Goal: Task Accomplishment & Management: Manage account settings

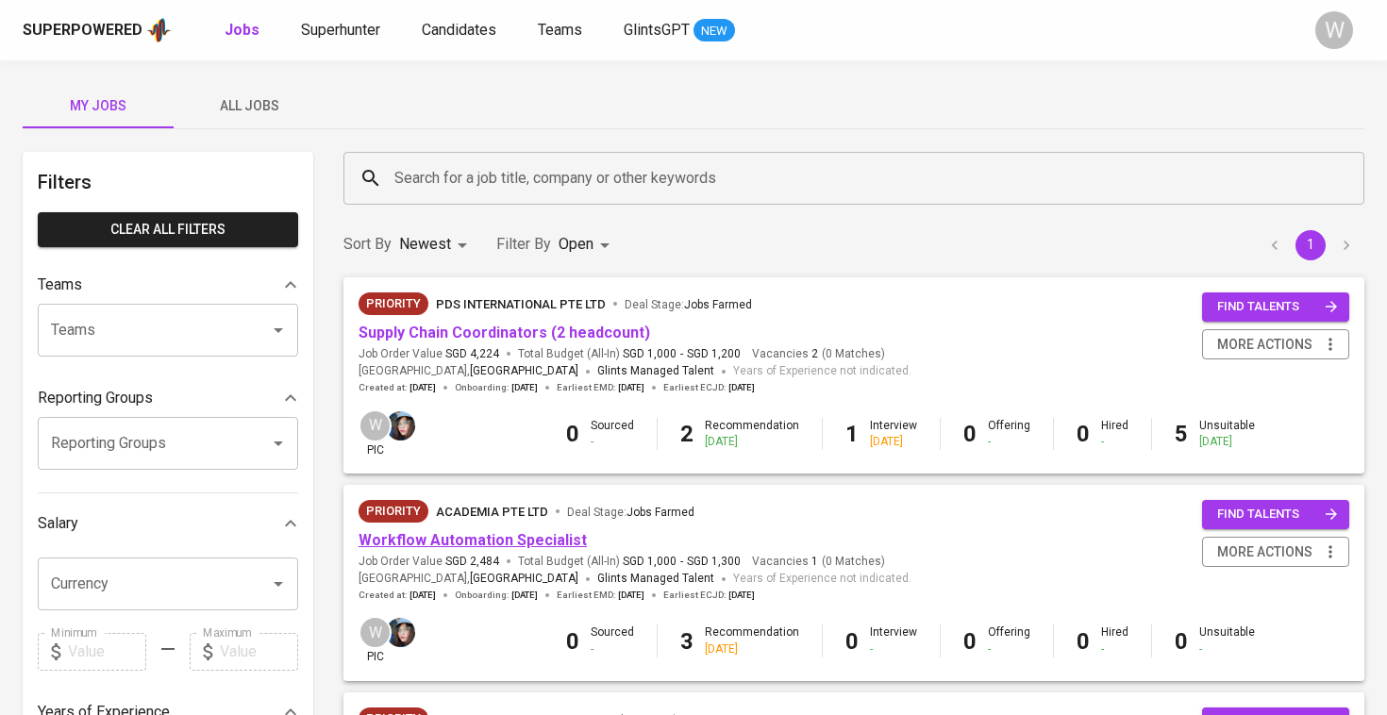
click at [508, 534] on link "Workflow Automation Specialist" at bounding box center [472, 540] width 228 height 18
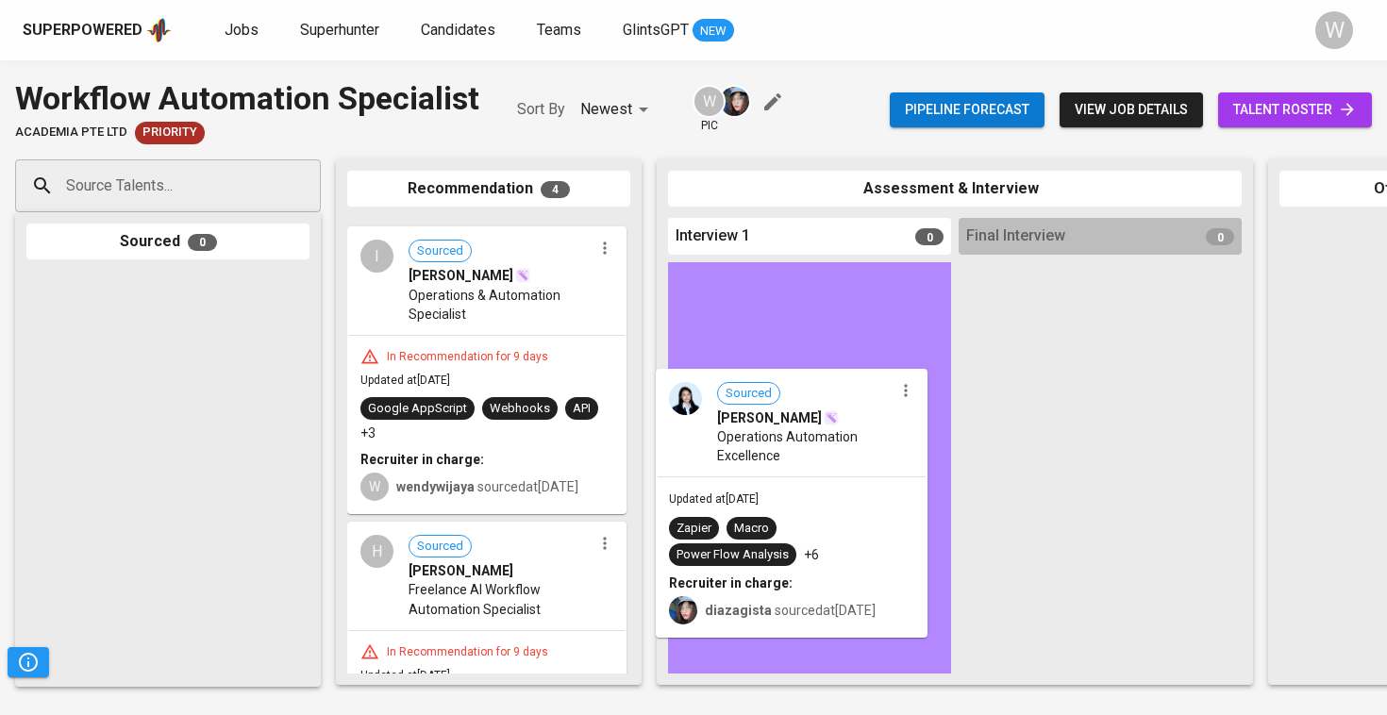
drag, startPoint x: 482, startPoint y: 299, endPoint x: 802, endPoint y: 457, distance: 356.5
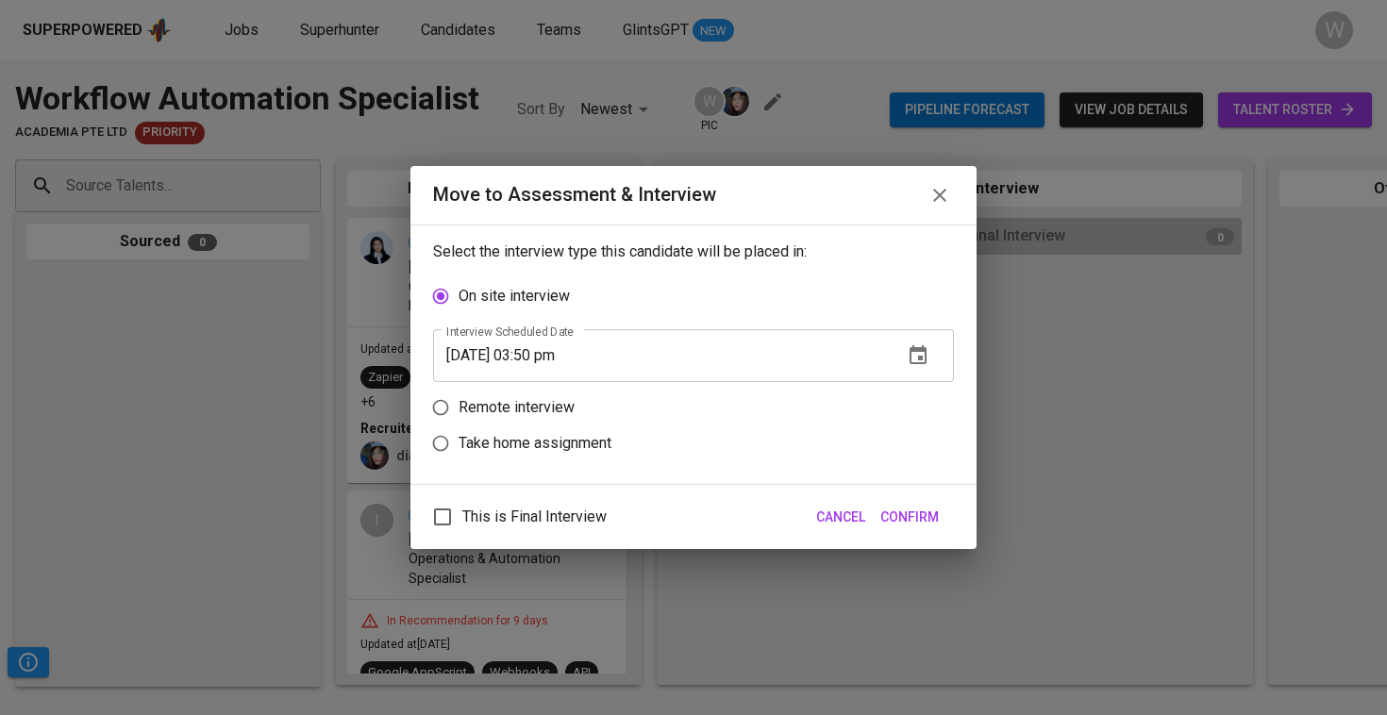
click at [515, 408] on p "Remote interview" at bounding box center [516, 407] width 116 height 23
click at [458, 408] on input "Remote interview" at bounding box center [441, 408] width 36 height 36
radio input "true"
click at [895, 523] on span "Confirm" at bounding box center [909, 518] width 58 height 24
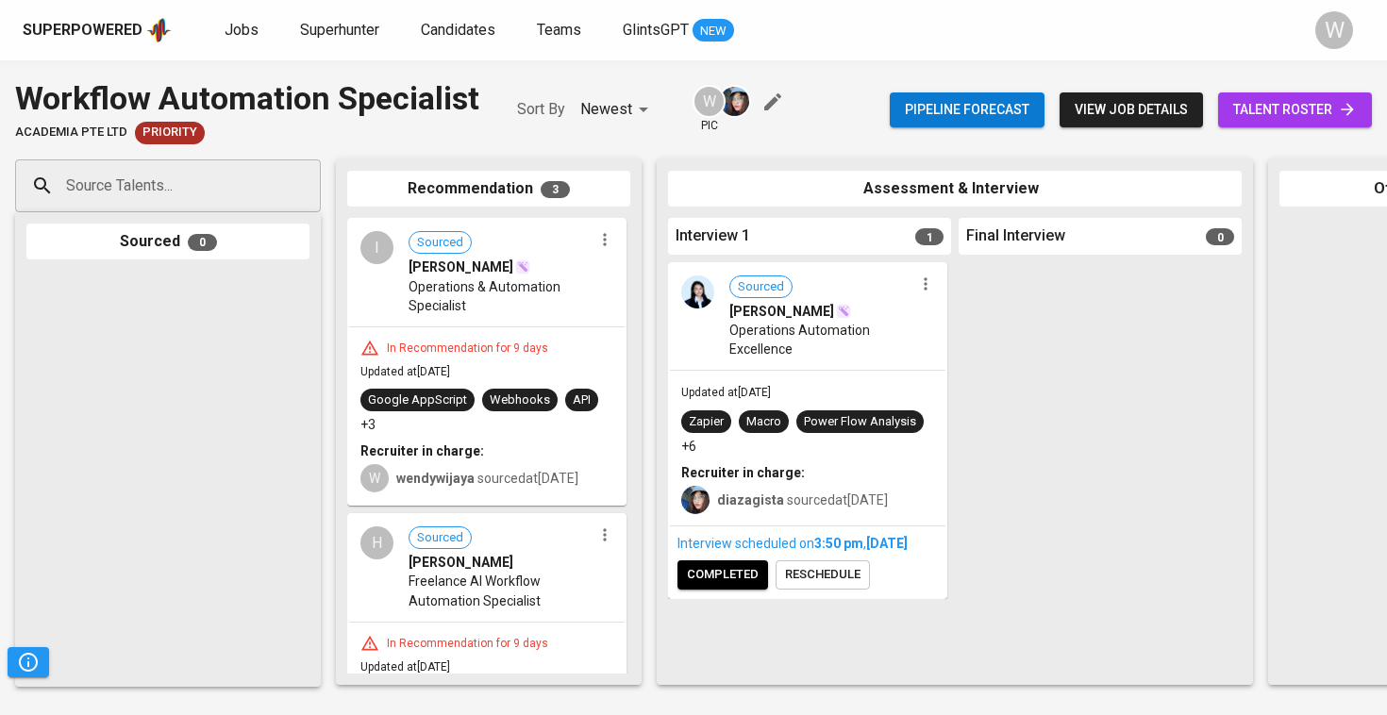
click at [603, 239] on icon "button" at bounding box center [604, 240] width 3 height 12
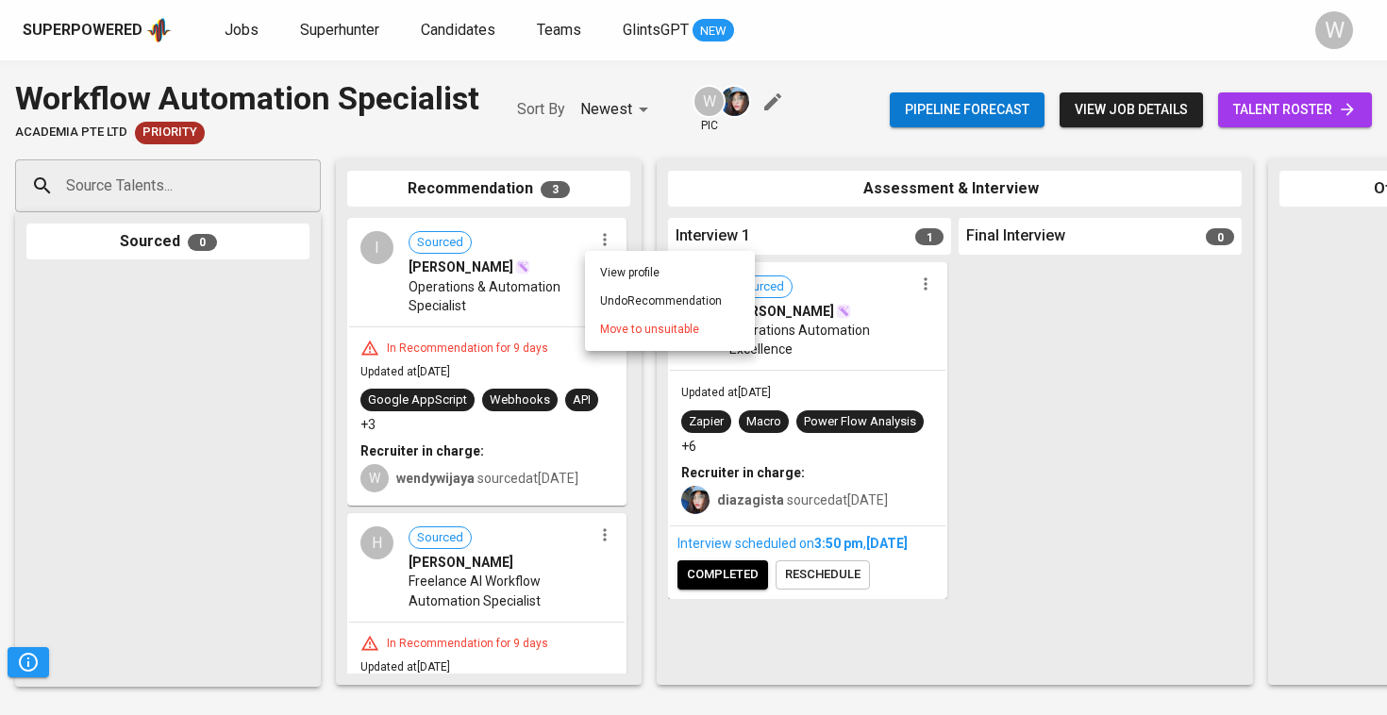
click at [628, 332] on span "Move to unsuitable" at bounding box center [649, 329] width 99 height 17
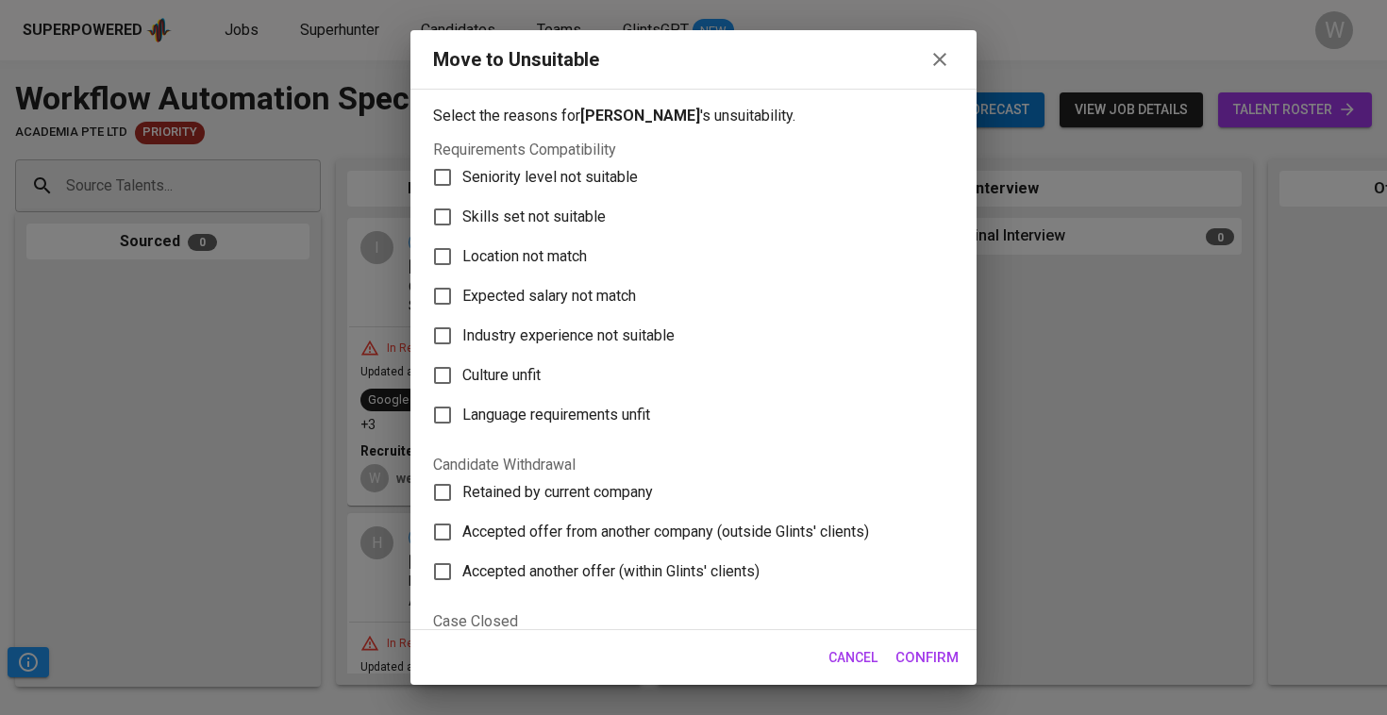
click at [579, 218] on span "Skills set not suitable" at bounding box center [533, 217] width 143 height 23
click at [462, 218] on input "Skills set not suitable" at bounding box center [443, 217] width 40 height 40
checkbox input "true"
click at [912, 643] on button "Confirm" at bounding box center [927, 658] width 84 height 40
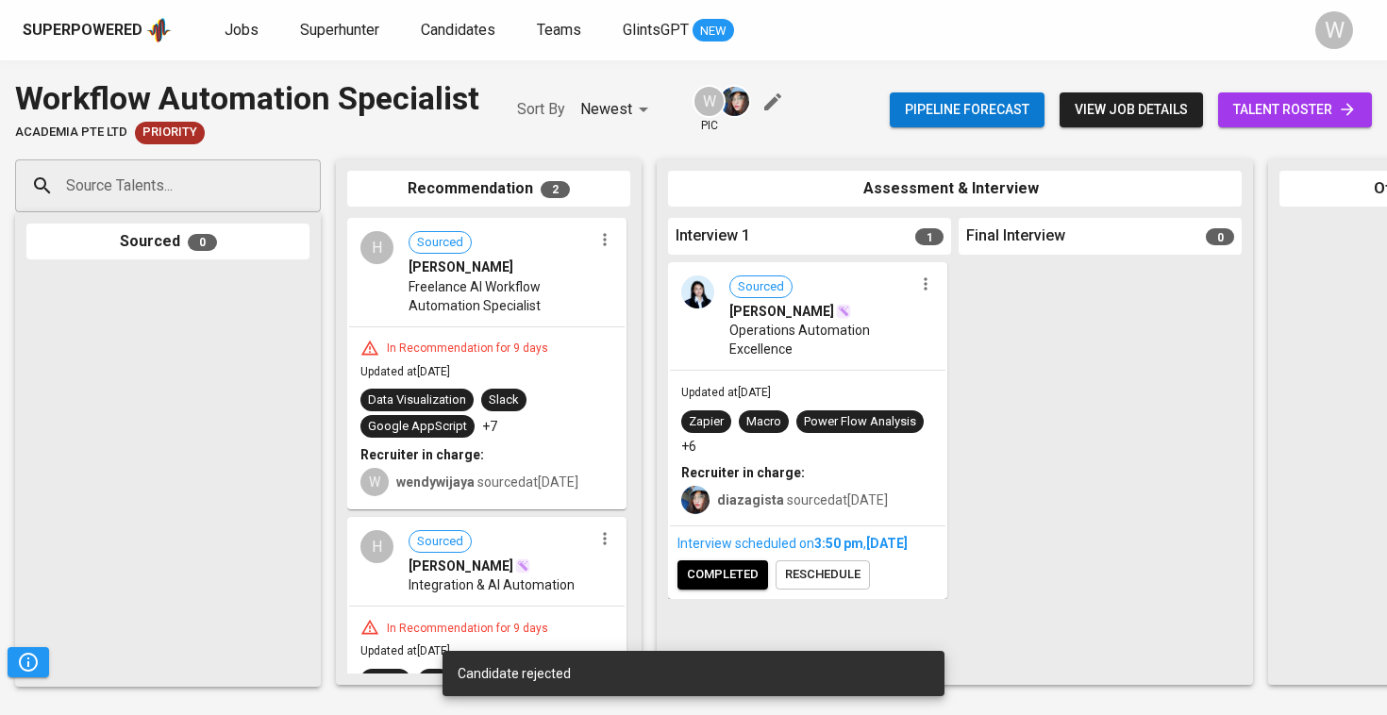
click at [603, 246] on icon "button" at bounding box center [604, 239] width 19 height 19
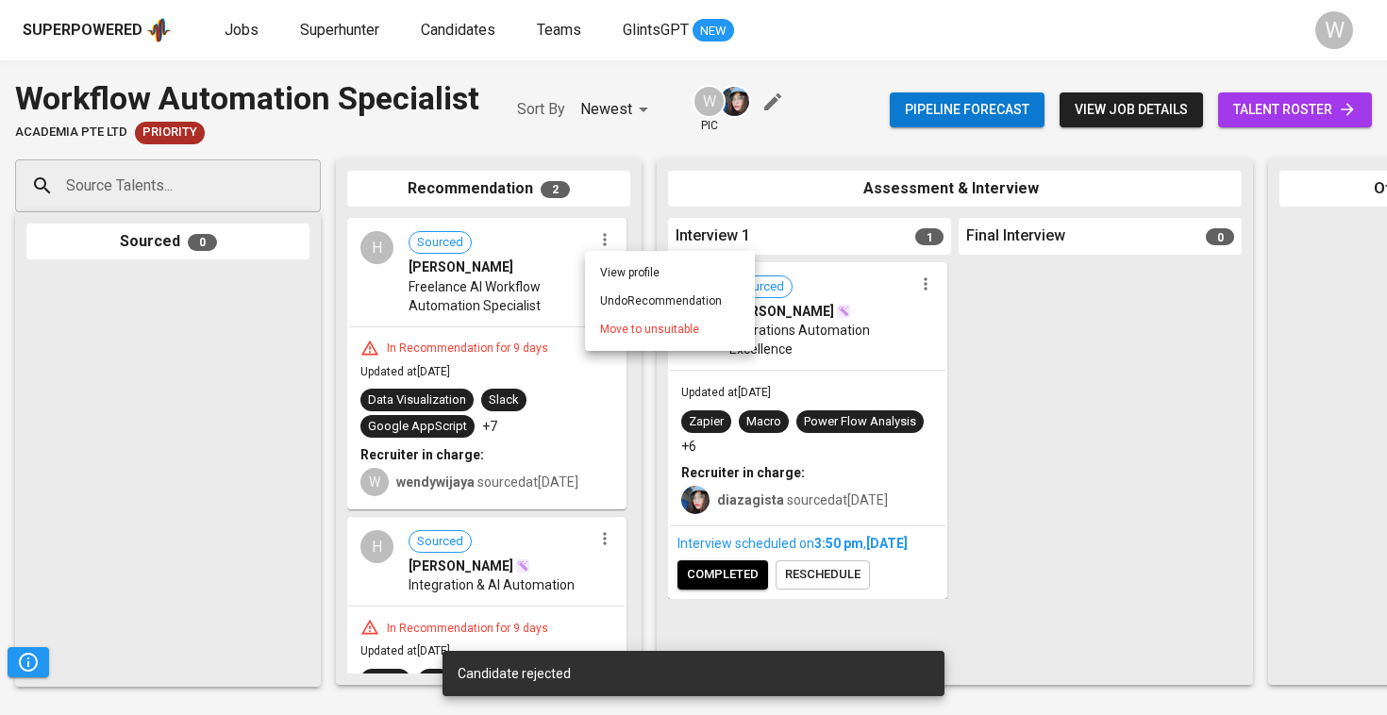
click at [613, 334] on span "Move to unsuitable" at bounding box center [649, 329] width 99 height 17
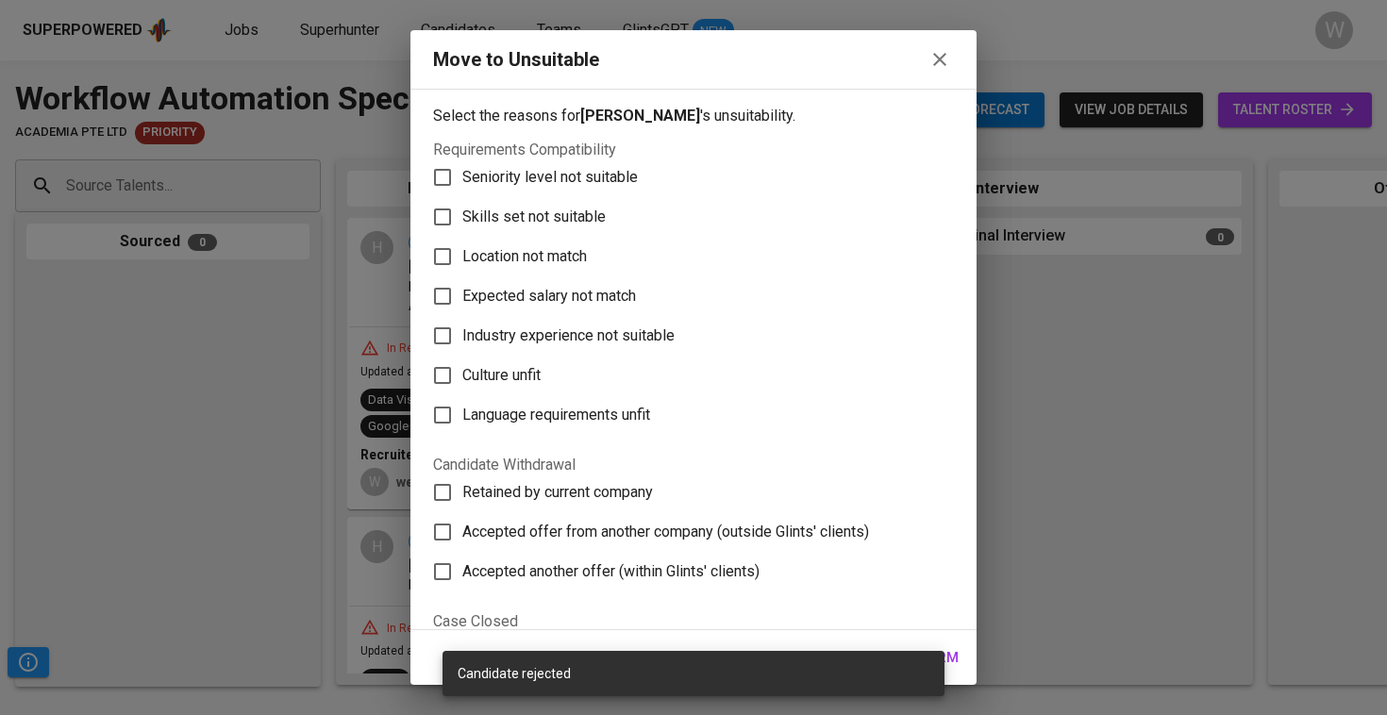
click at [551, 219] on span "Skills set not suitable" at bounding box center [533, 217] width 143 height 23
click at [462, 219] on input "Skills set not suitable" at bounding box center [443, 217] width 40 height 40
checkbox input "true"
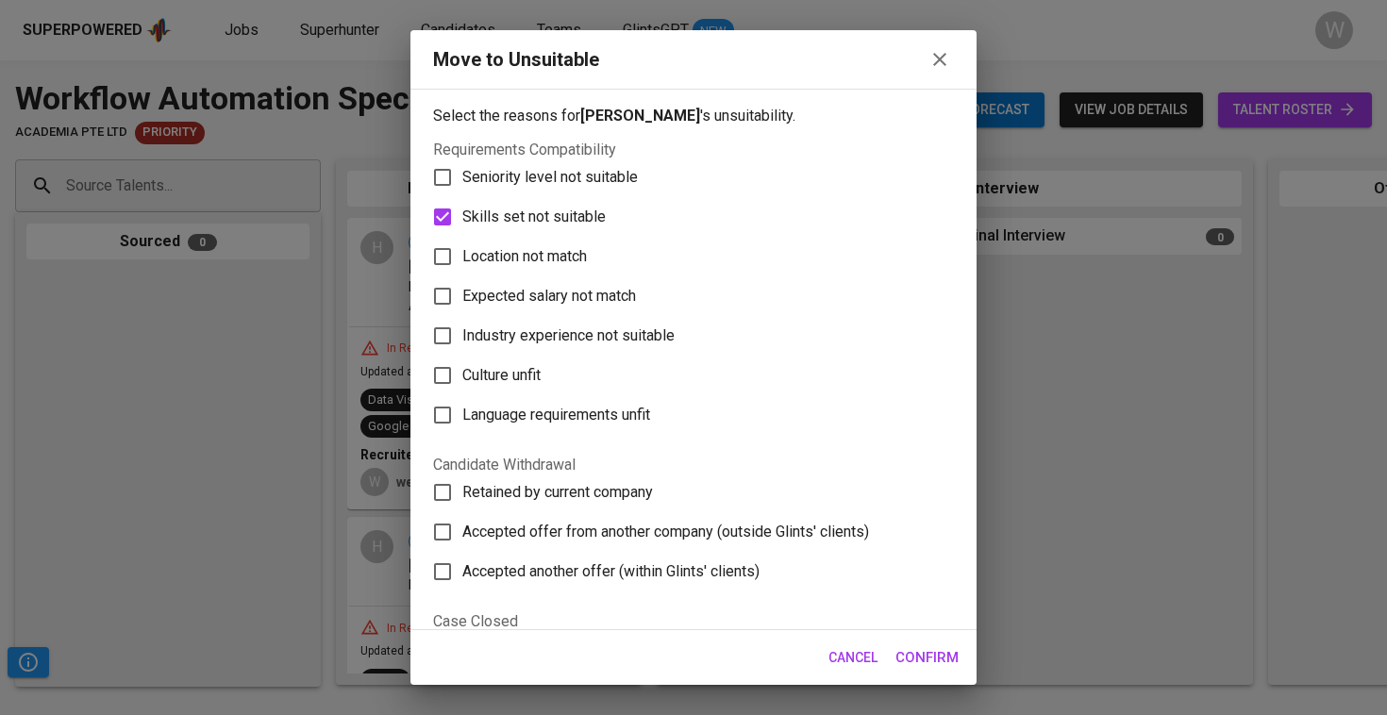
click at [919, 655] on span "Confirm" at bounding box center [926, 657] width 63 height 25
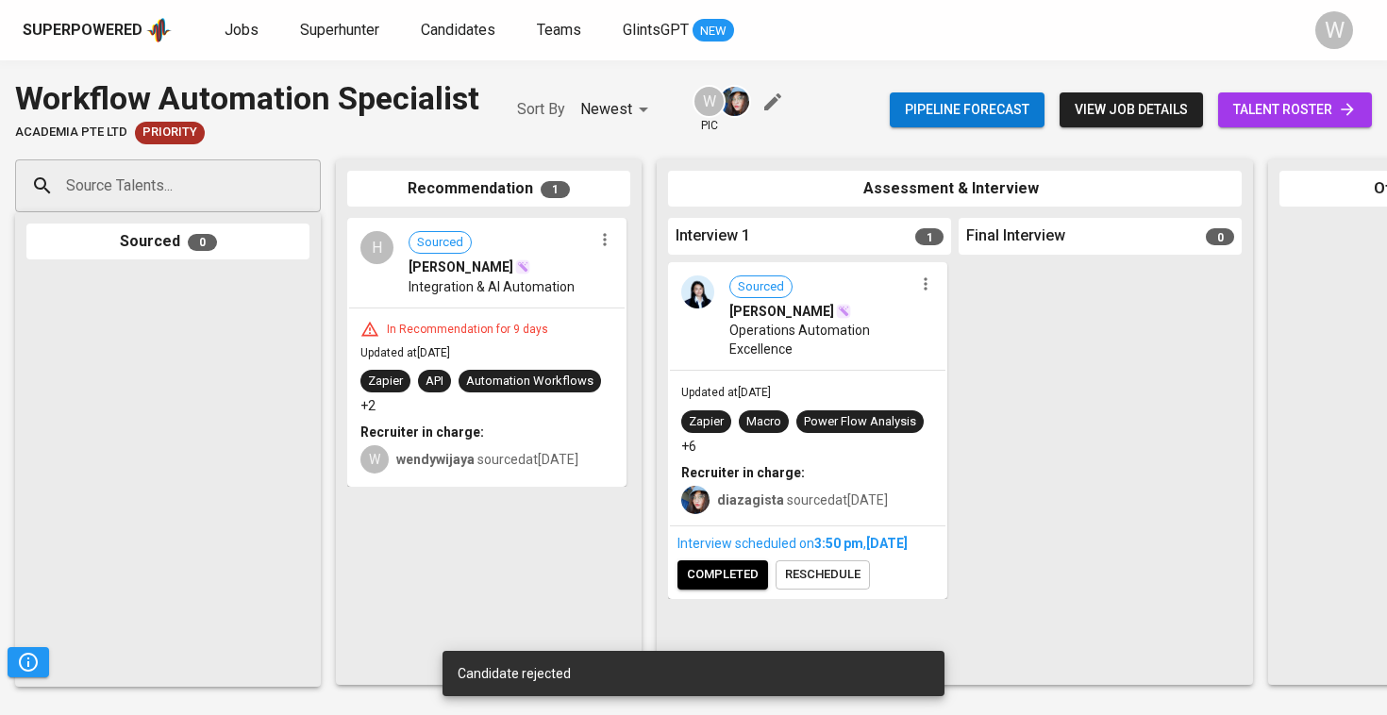
click at [613, 243] on icon "button" at bounding box center [604, 239] width 19 height 19
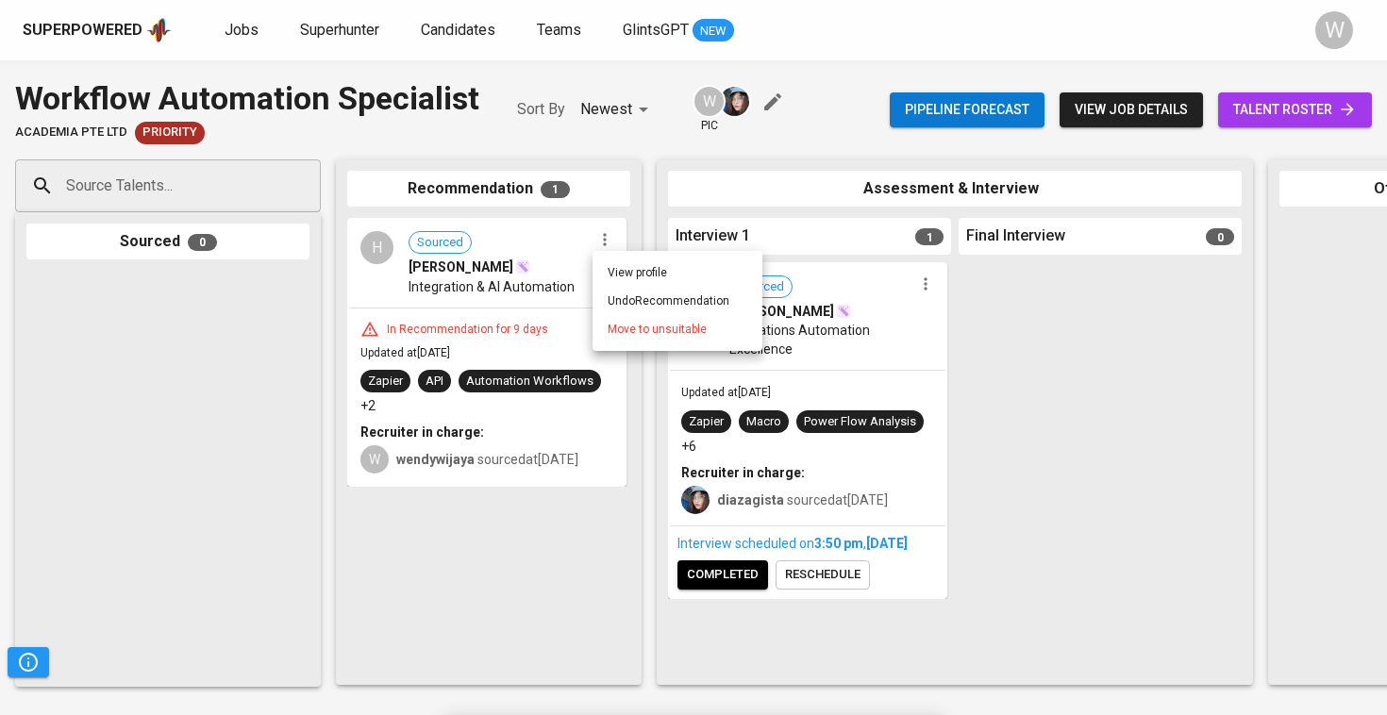
click at [640, 343] on ul "View profile Undo Recommendation Move to unsuitable" at bounding box center [677, 301] width 170 height 100
click at [643, 327] on span "Move to unsuitable" at bounding box center [657, 329] width 99 height 17
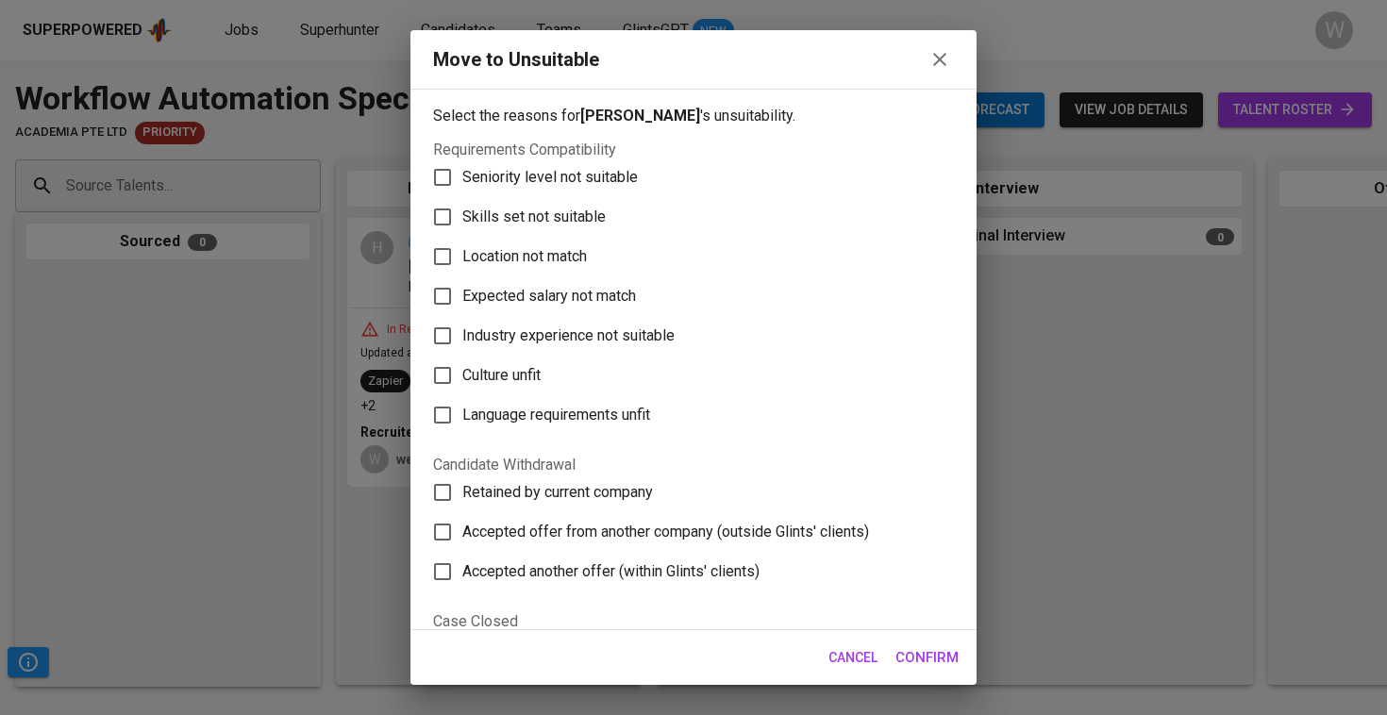
click at [586, 201] on label "Skills set not suitable" at bounding box center [681, 217] width 516 height 40
click at [462, 201] on input "Skills set not suitable" at bounding box center [443, 217] width 40 height 40
click at [586, 201] on label "Skills set not suitable" at bounding box center [681, 217] width 516 height 40
click at [462, 201] on input "Skills set not suitable" at bounding box center [443, 217] width 40 height 40
click at [586, 201] on label "Skills set not suitable" at bounding box center [681, 217] width 516 height 40
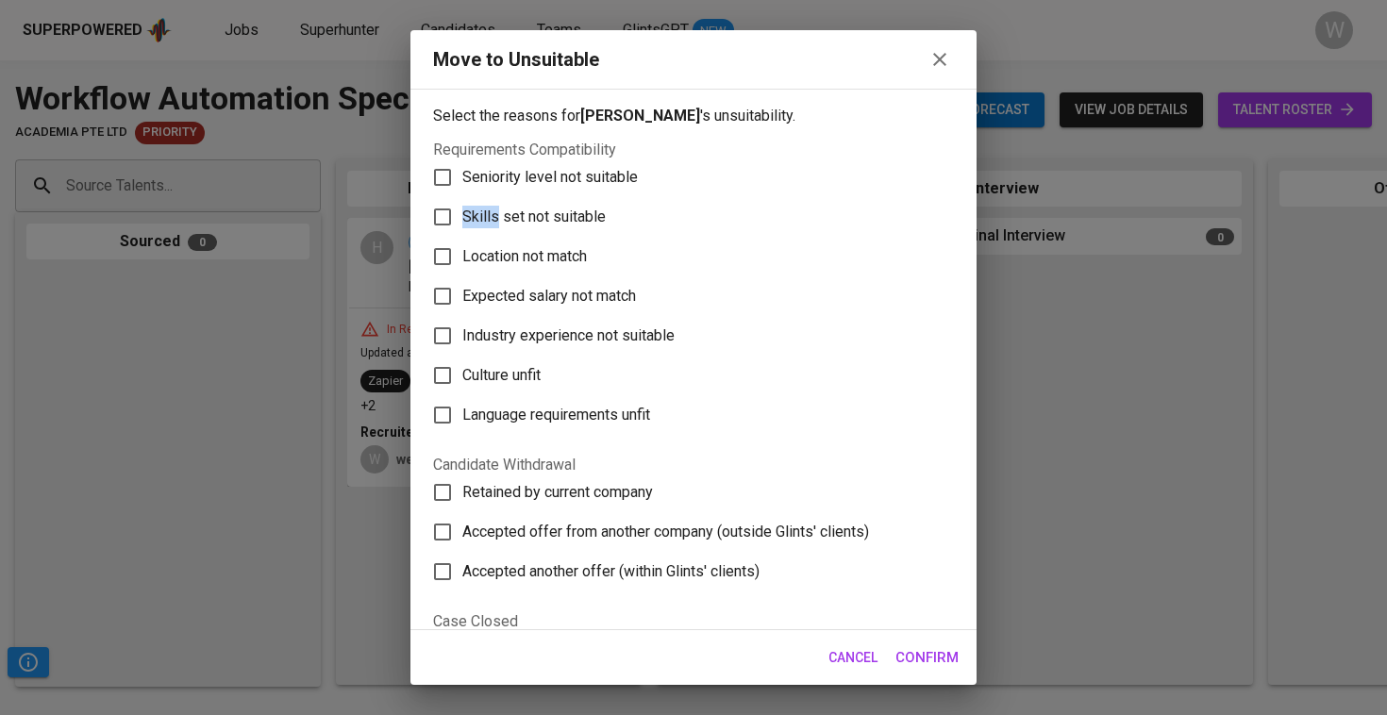
click at [462, 201] on input "Skills set not suitable" at bounding box center [443, 217] width 40 height 40
checkbox input "true"
click at [923, 666] on span "Confirm" at bounding box center [926, 657] width 63 height 25
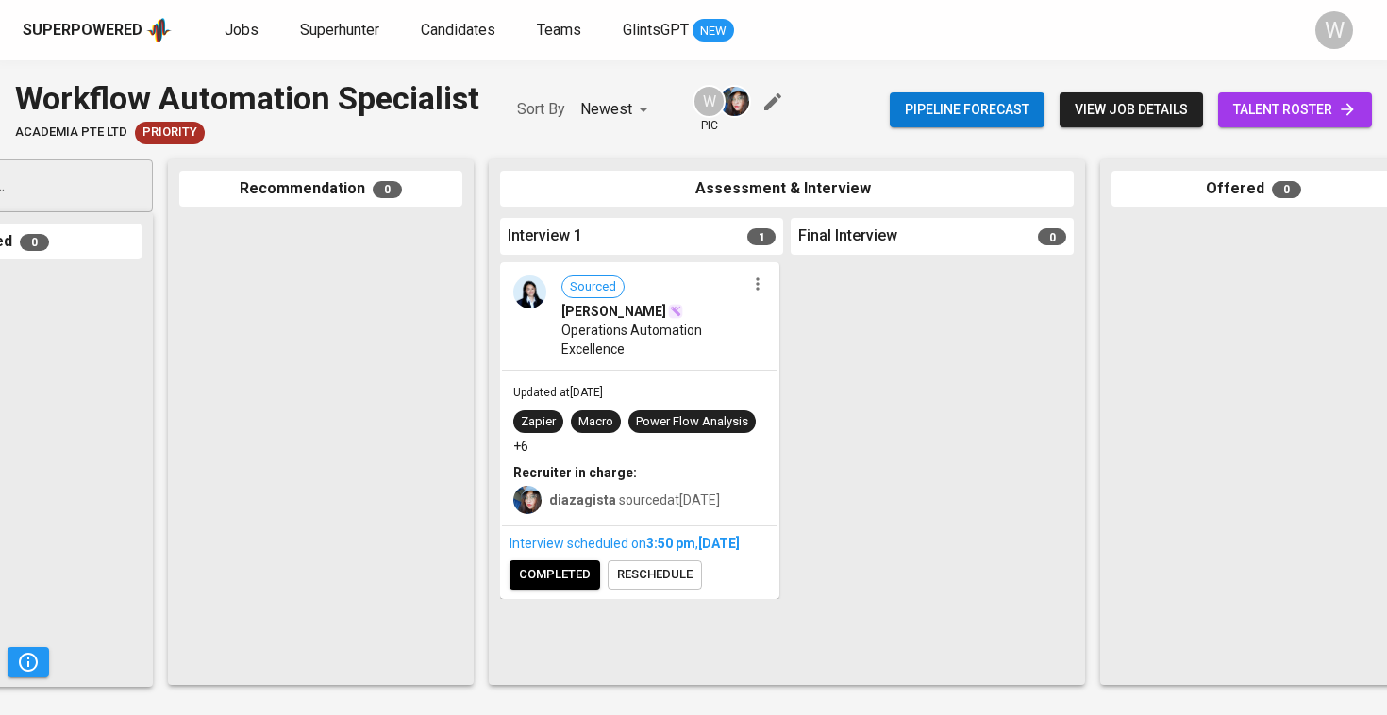
scroll to position [0, 149]
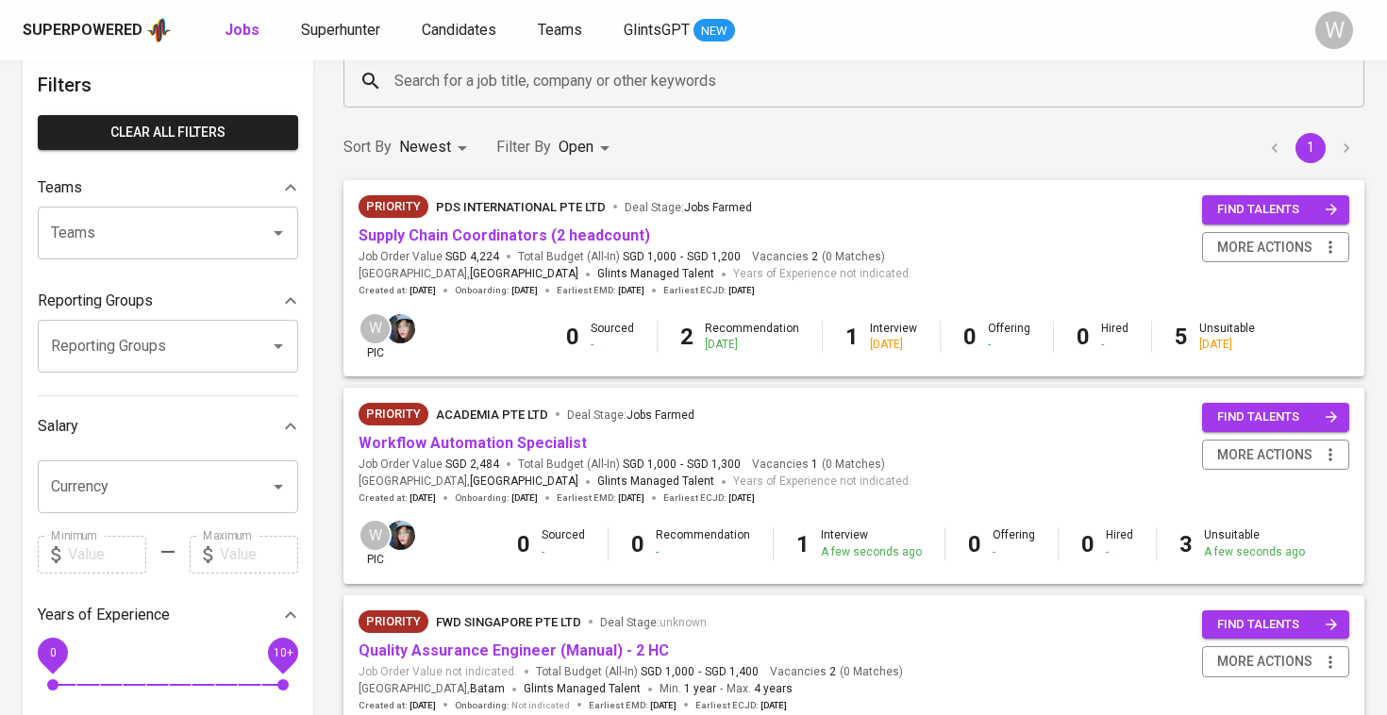
scroll to position [105, 0]
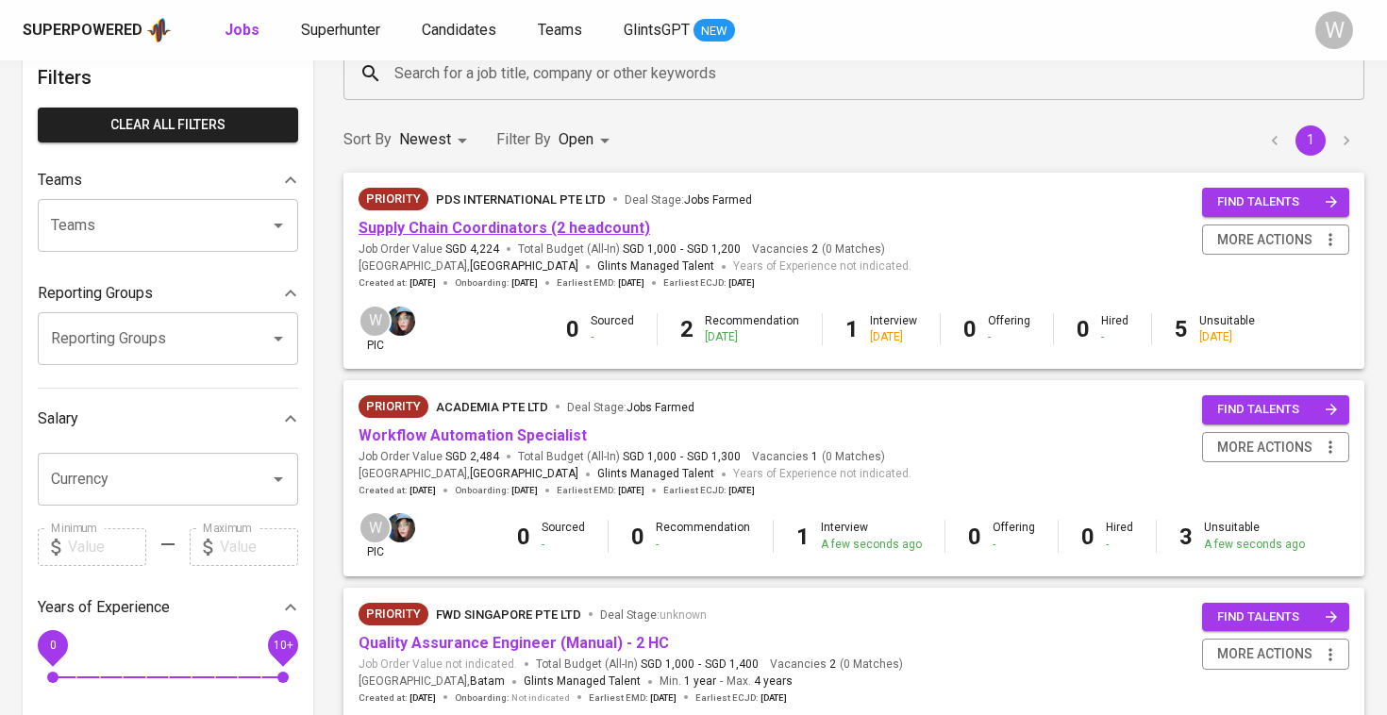
click at [524, 226] on link "Supply Chain Coordinators (2 headcount)" at bounding box center [504, 228] width 292 height 18
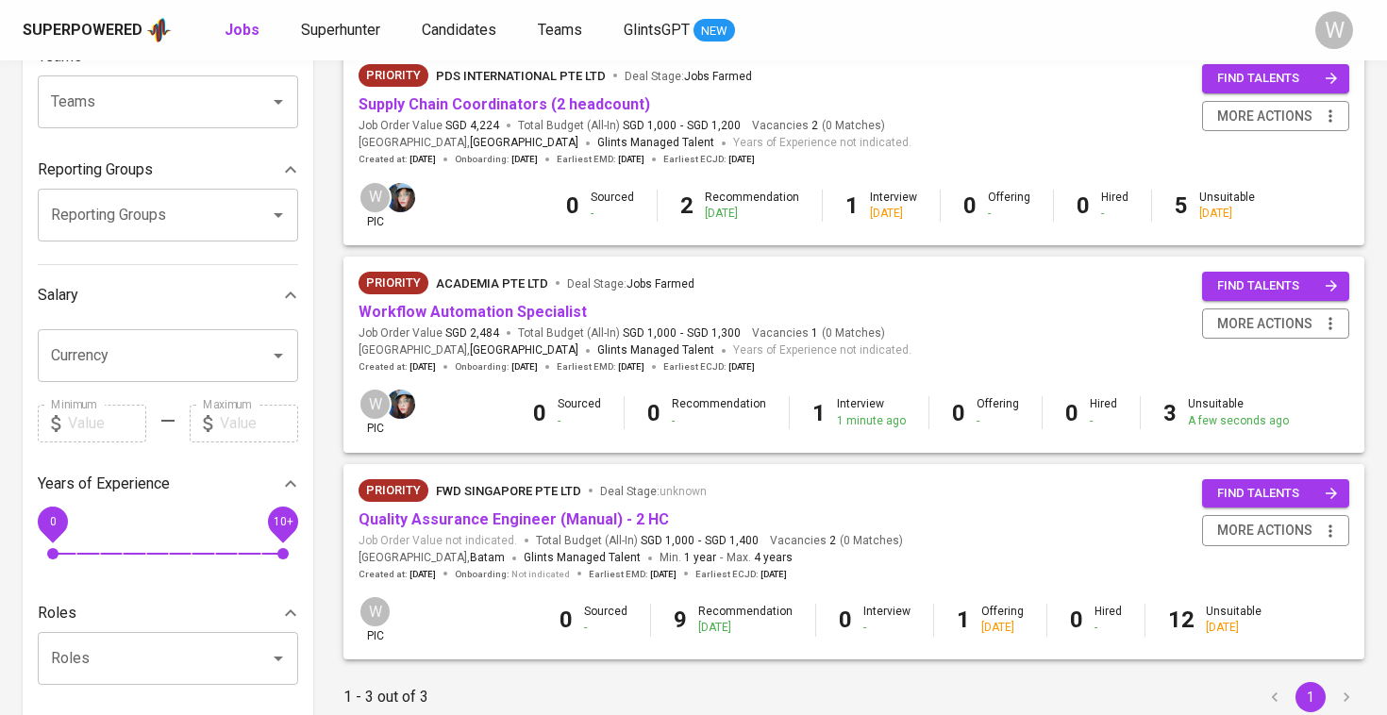
scroll to position [75, 0]
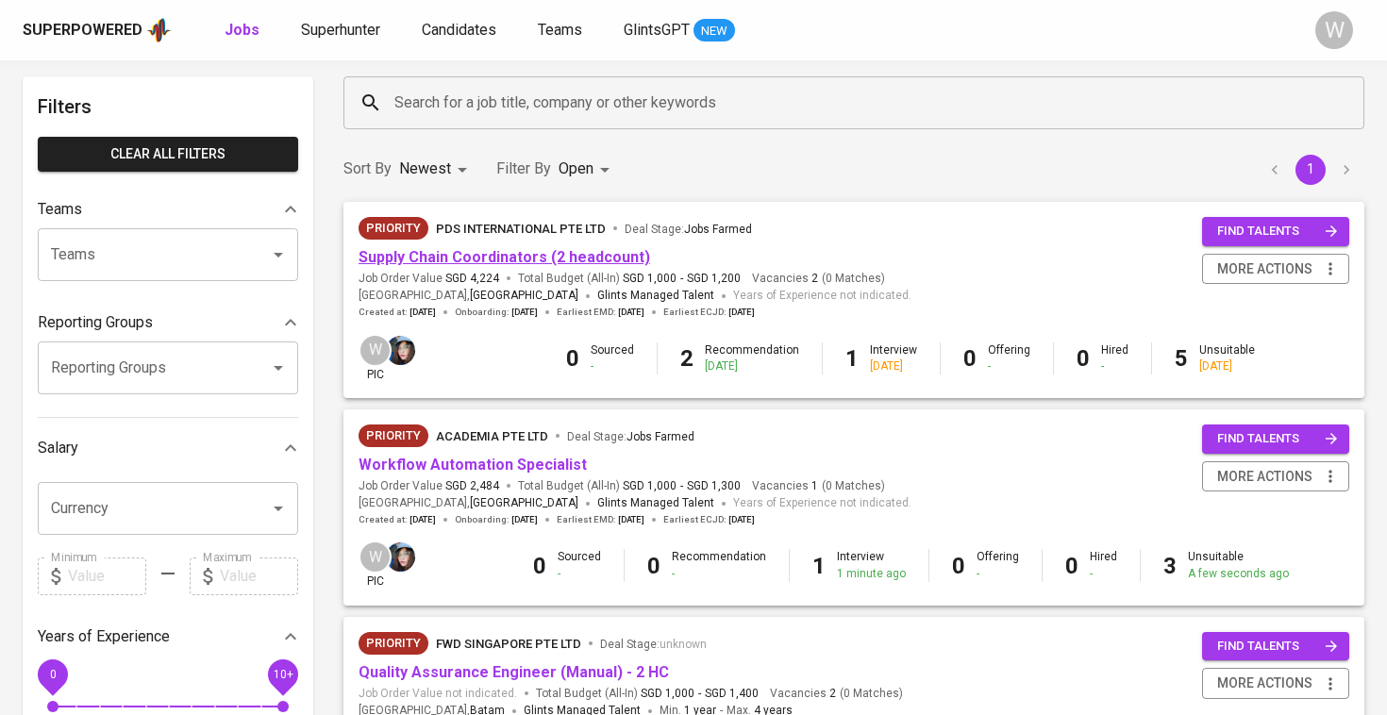
click at [545, 258] on link "Supply Chain Coordinators (2 headcount)" at bounding box center [504, 257] width 292 height 18
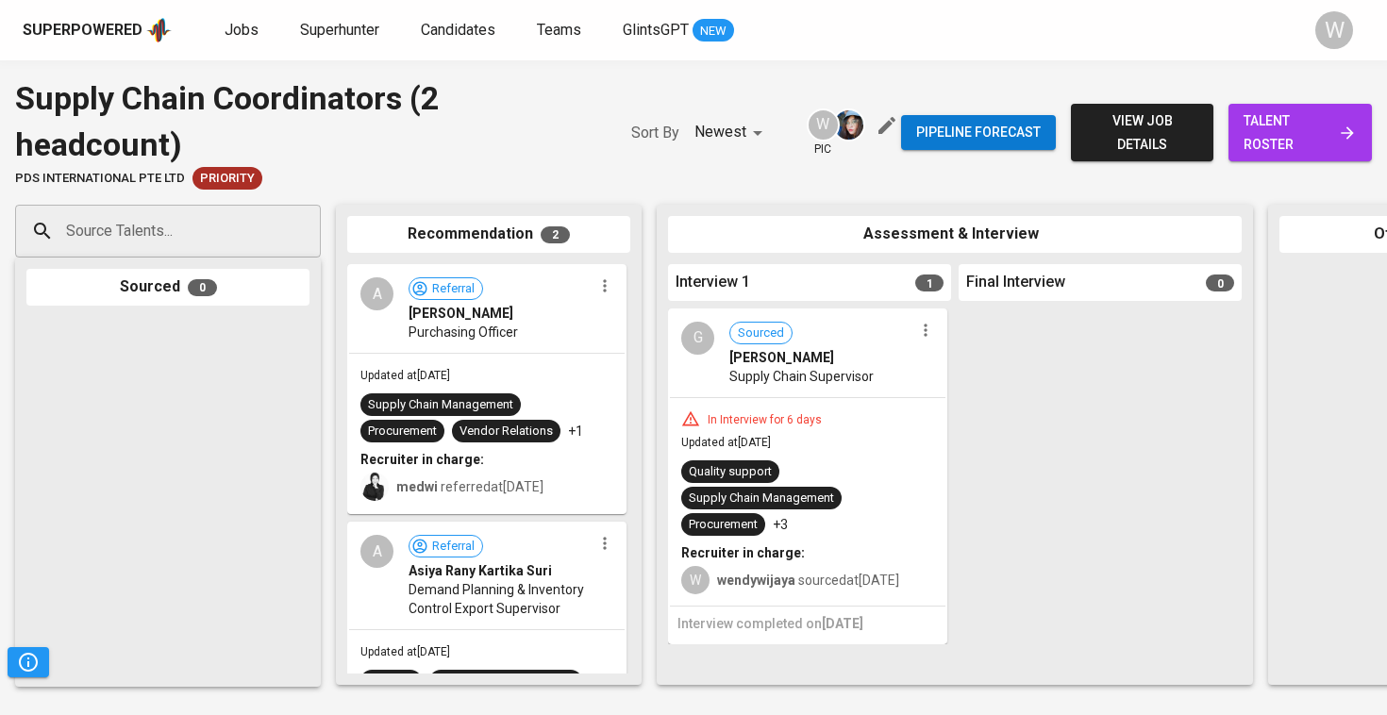
click at [1337, 130] on span "talent roster" at bounding box center [1299, 132] width 113 height 46
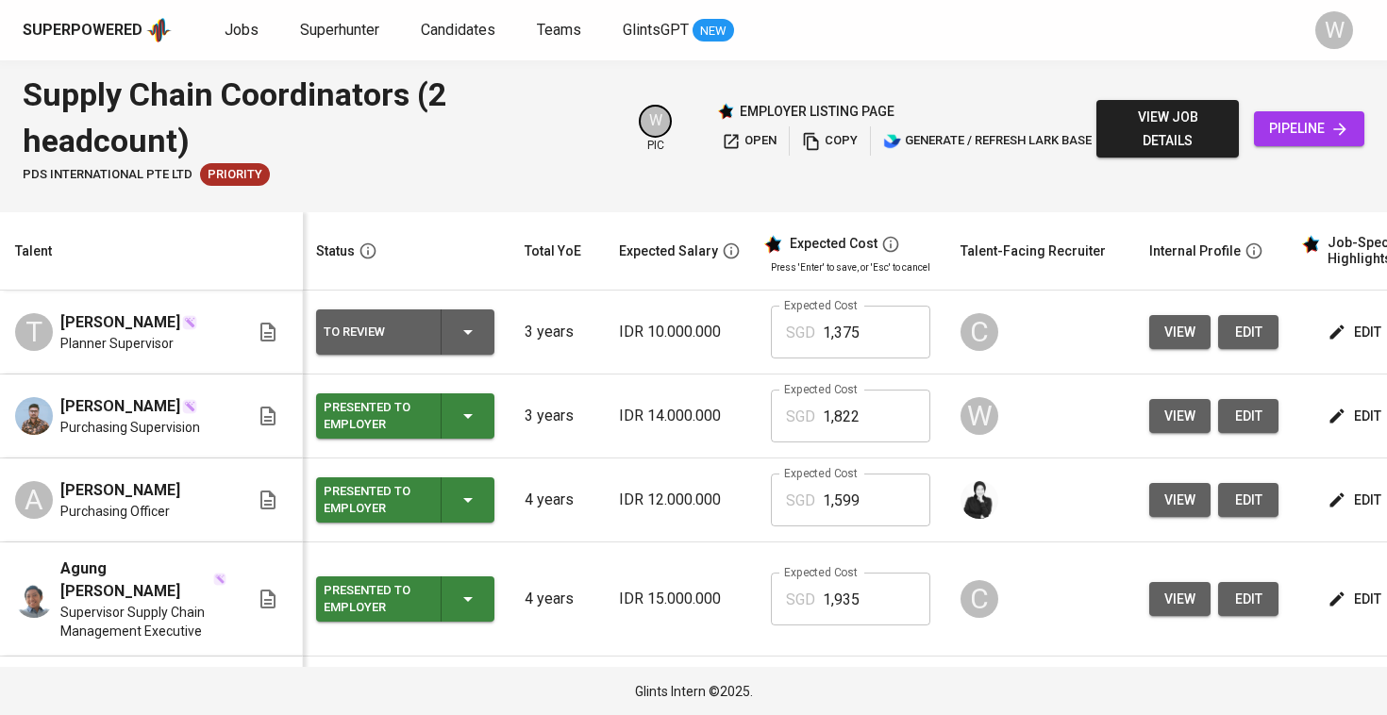
scroll to position [0, 2]
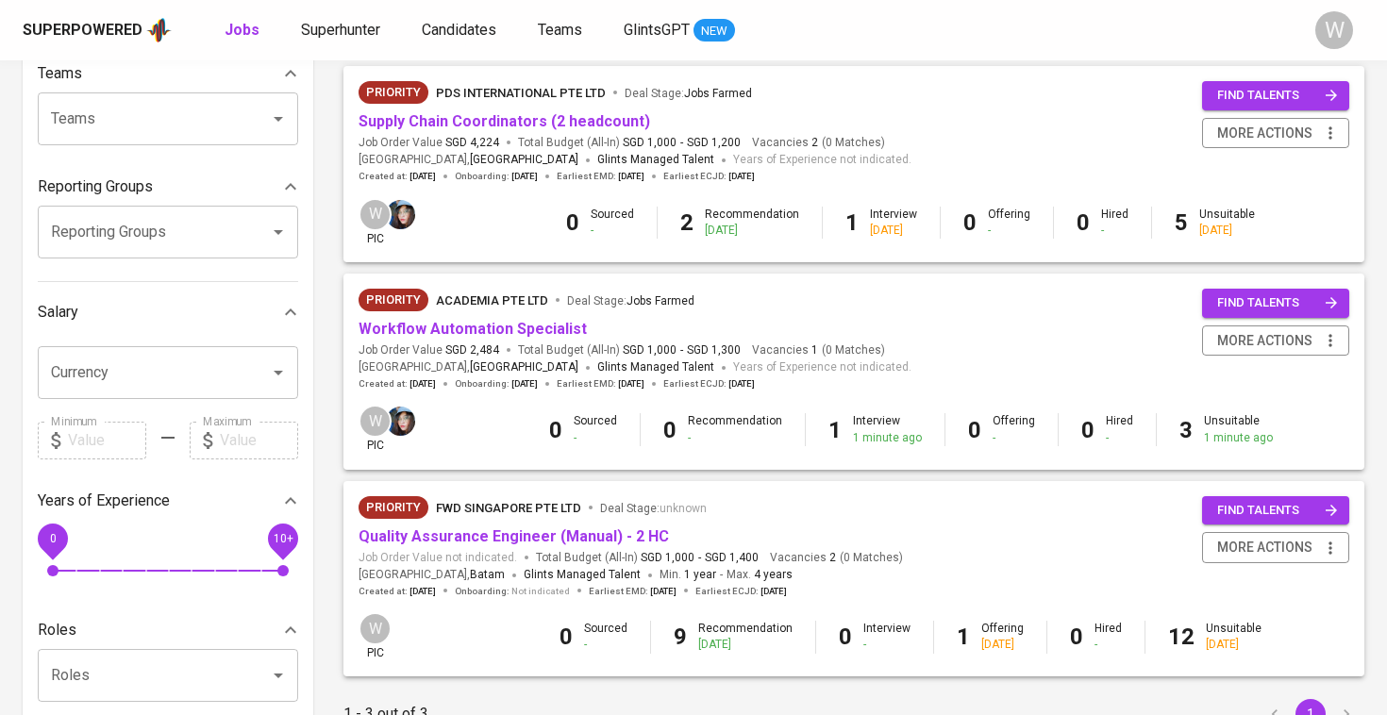
scroll to position [228, 0]
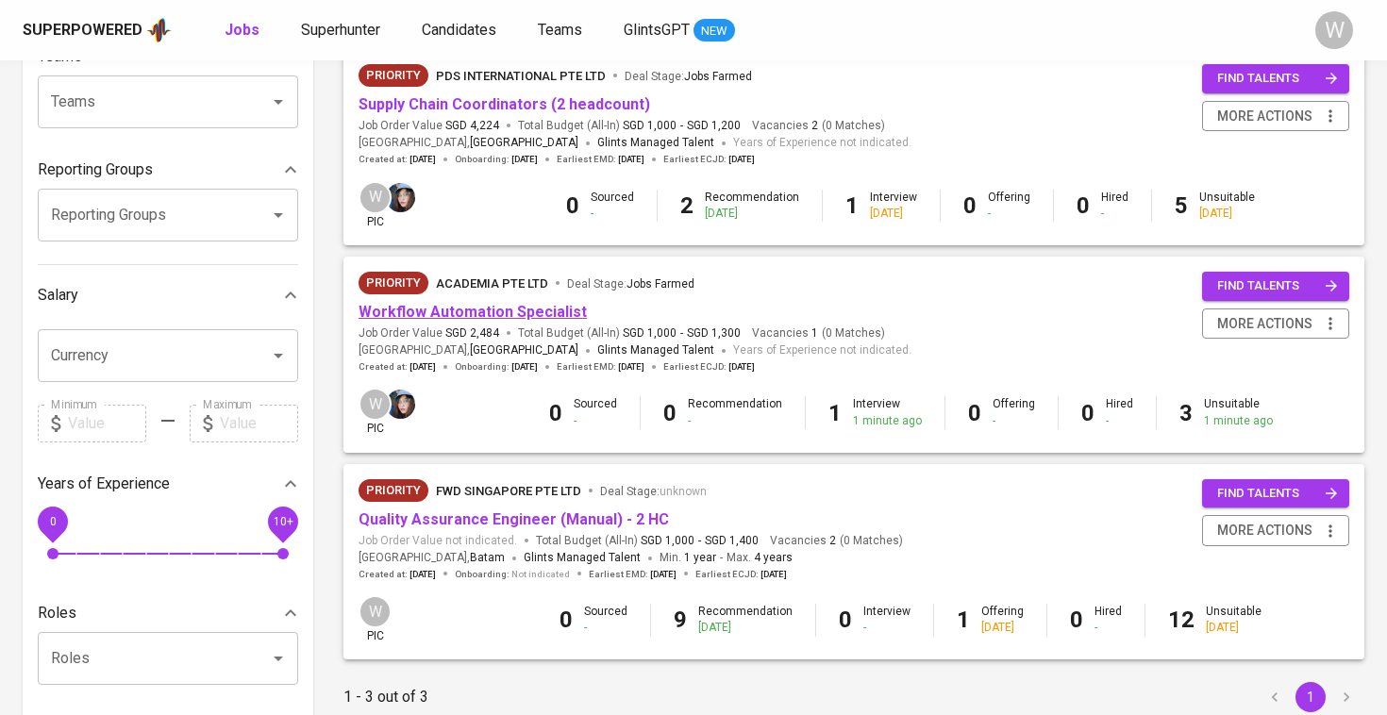
click at [486, 308] on link "Workflow Automation Specialist" at bounding box center [472, 312] width 228 height 18
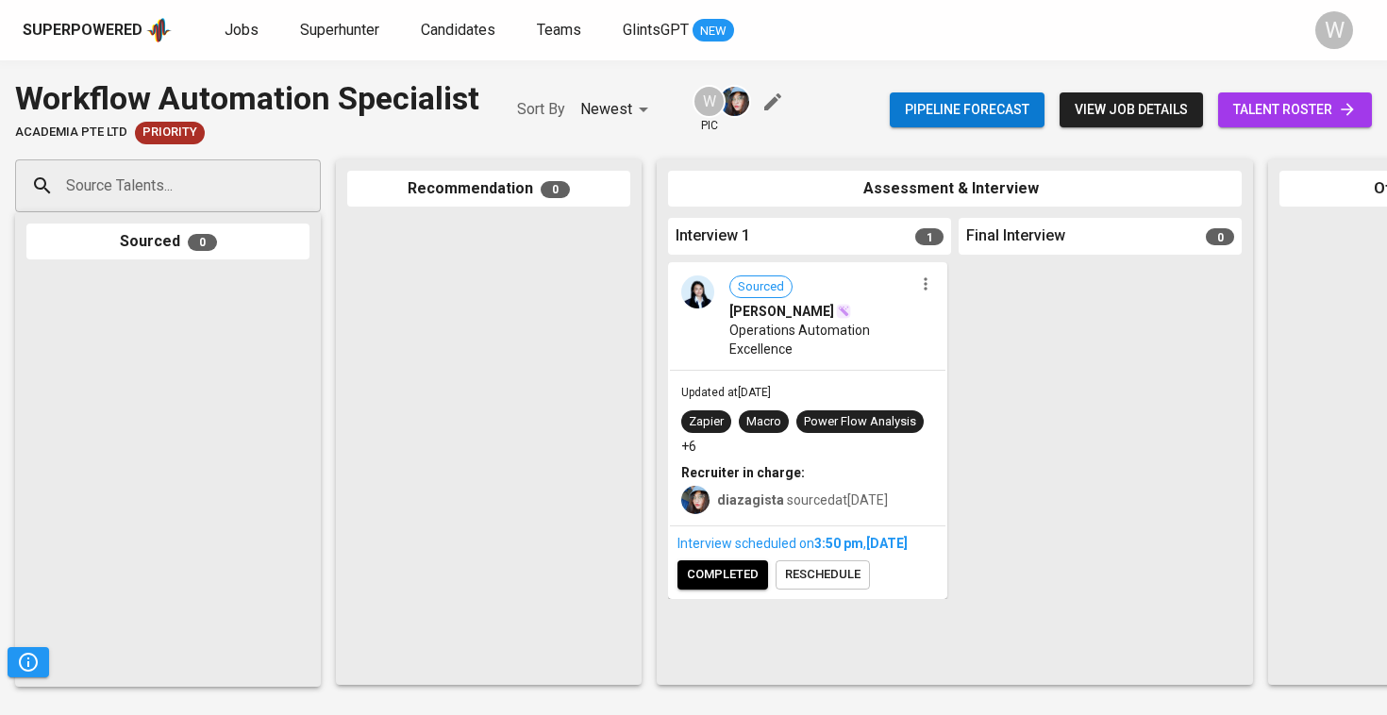
click at [1265, 125] on link "talent roster" at bounding box center [1295, 109] width 154 height 35
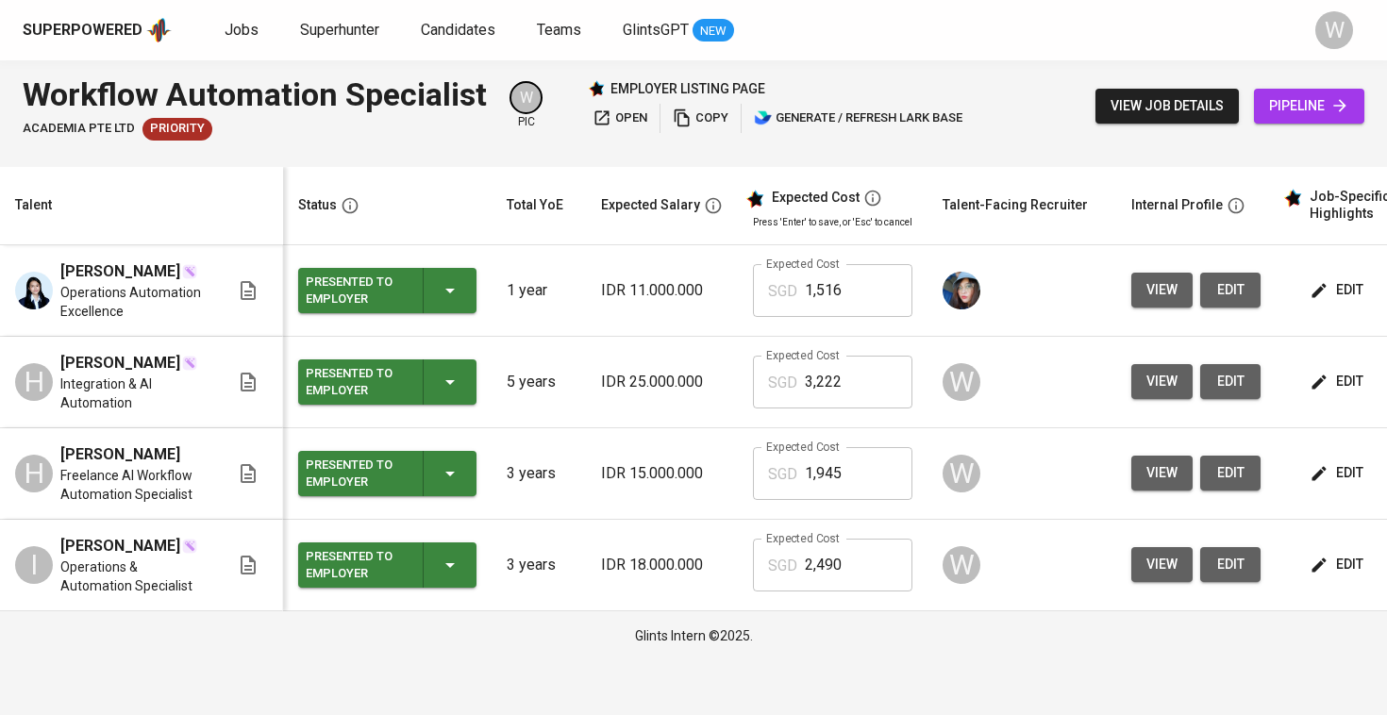
click at [1326, 285] on span "edit" at bounding box center [1338, 290] width 50 height 24
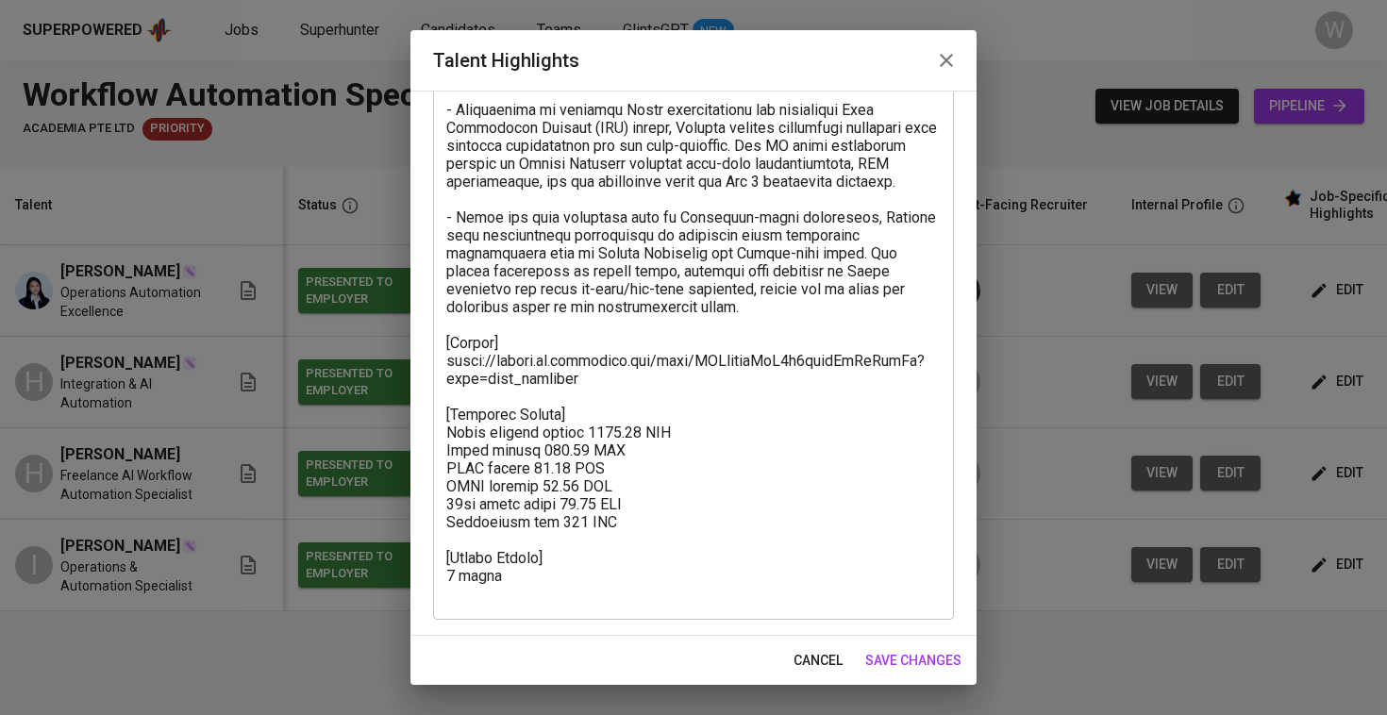
scroll to position [473, 0]
click at [920, 658] on span "save changes" at bounding box center [913, 661] width 96 height 24
